Goal: Check status: Check status

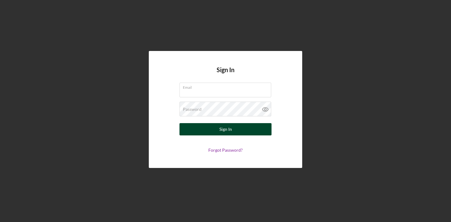
type input "[EMAIL_ADDRESS][DOMAIN_NAME]"
click at [243, 133] on button "Sign In" at bounding box center [225, 129] width 92 height 12
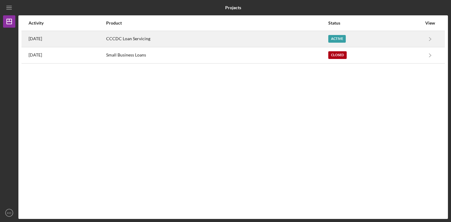
click at [158, 40] on div "CCCDC Loan Servicing" at bounding box center [216, 38] width 221 height 15
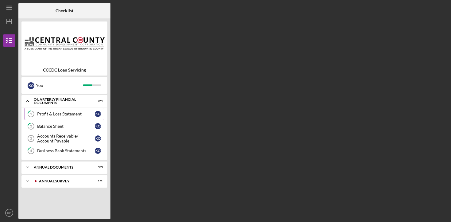
click at [71, 117] on link "1 Profit & Loss Statement K O" at bounding box center [65, 114] width 80 height 12
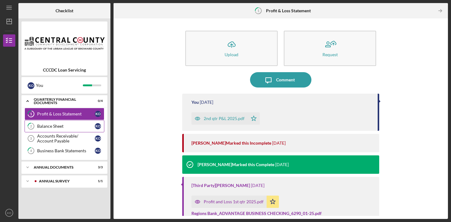
click at [70, 131] on link "2 Balance Sheet K O" at bounding box center [65, 126] width 80 height 12
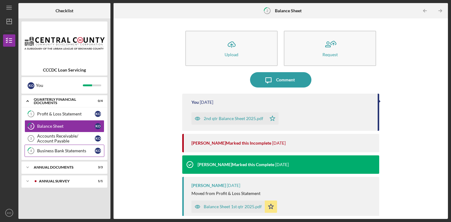
click at [69, 144] on link "4 Business Bank Statements K O" at bounding box center [65, 150] width 80 height 12
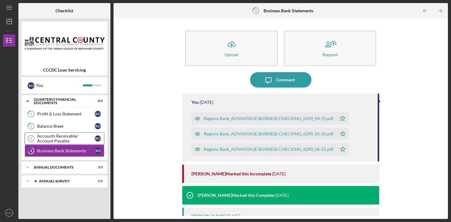
click at [70, 138] on div "Accounts Receivable/ Account Payable" at bounding box center [66, 138] width 58 height 10
